Goal: Task Accomplishment & Management: Manage account settings

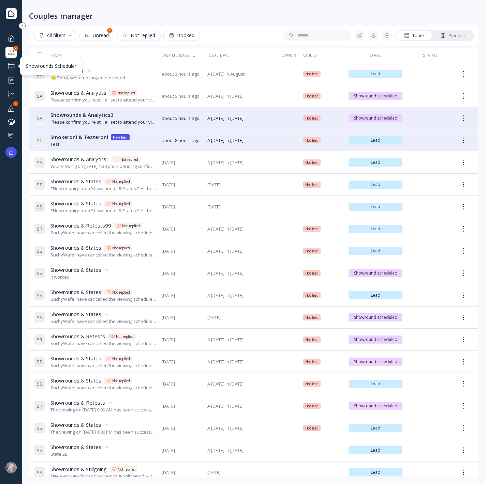
click at [7, 67] on div at bounding box center [11, 66] width 8 height 8
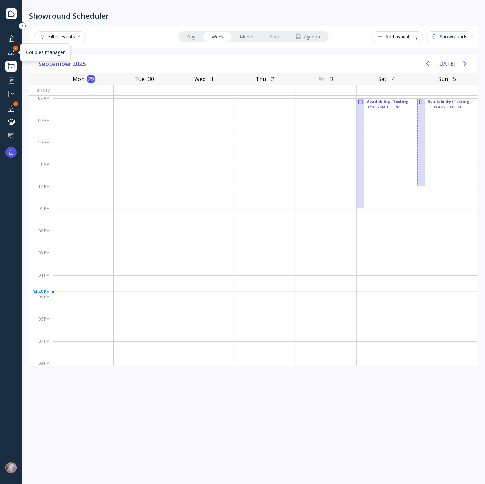
click at [10, 50] on div at bounding box center [11, 52] width 8 height 9
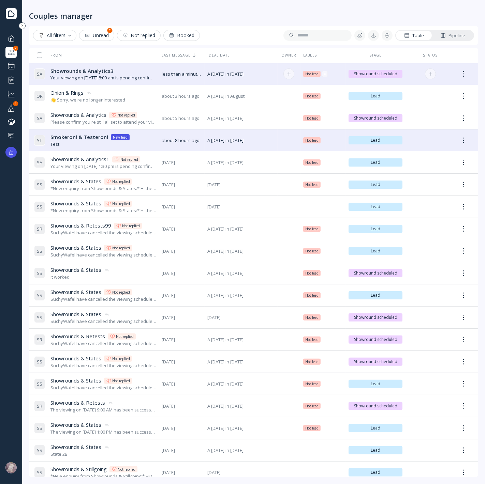
click at [120, 78] on div "Your viewing on [DATE] 8:00 am is pending confirmation. The venue will approve …" at bounding box center [103, 78] width 106 height 6
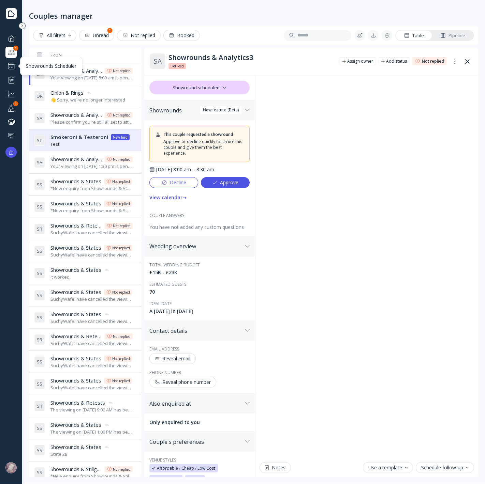
click at [16, 66] on div "Showrounds Scheduler" at bounding box center [10, 66] width 11 height 11
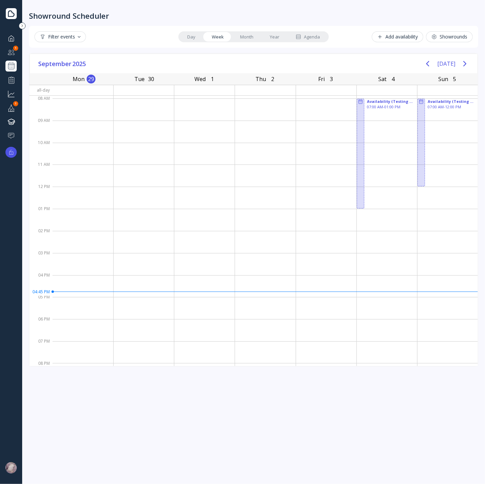
click at [319, 38] on link "Agenda" at bounding box center [307, 37] width 41 height 10
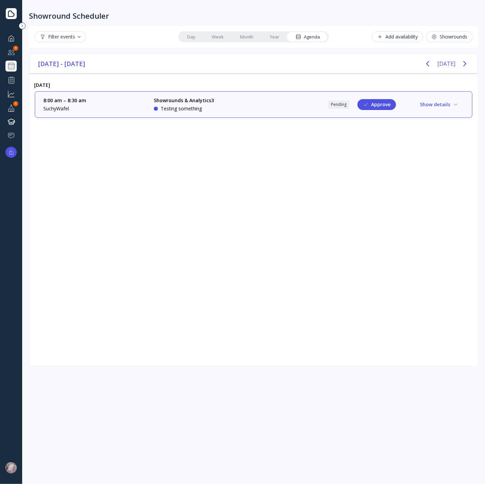
click at [406, 104] on div "8:00 am – 8:30 am SuchyWafel Showrounds & Analytics3 Testing something Pending …" at bounding box center [253, 104] width 420 height 15
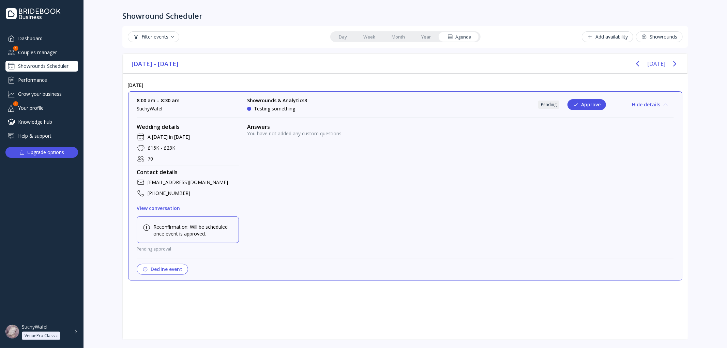
click at [151, 268] on button "Decline event" at bounding box center [162, 269] width 51 height 11
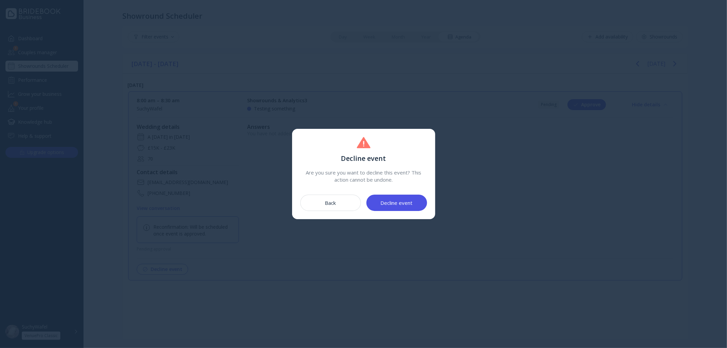
click at [399, 205] on div "Decline event" at bounding box center [397, 202] width 32 height 5
